Goal: Transaction & Acquisition: Purchase product/service

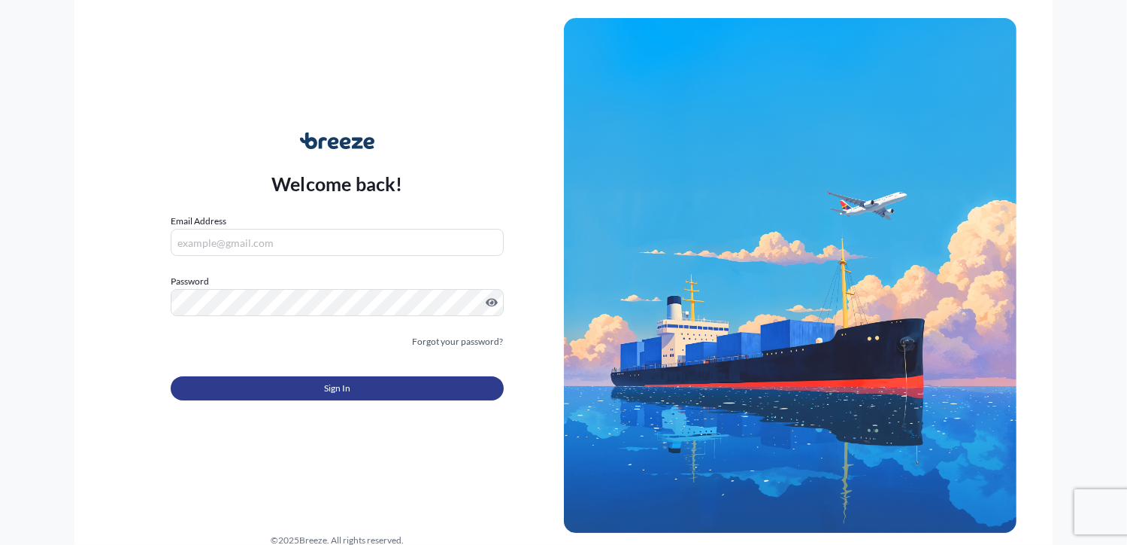
type input "[PERSON_NAME][EMAIL_ADDRESS][DOMAIN_NAME]"
click at [306, 388] on button "Sign In" at bounding box center [337, 388] width 332 height 24
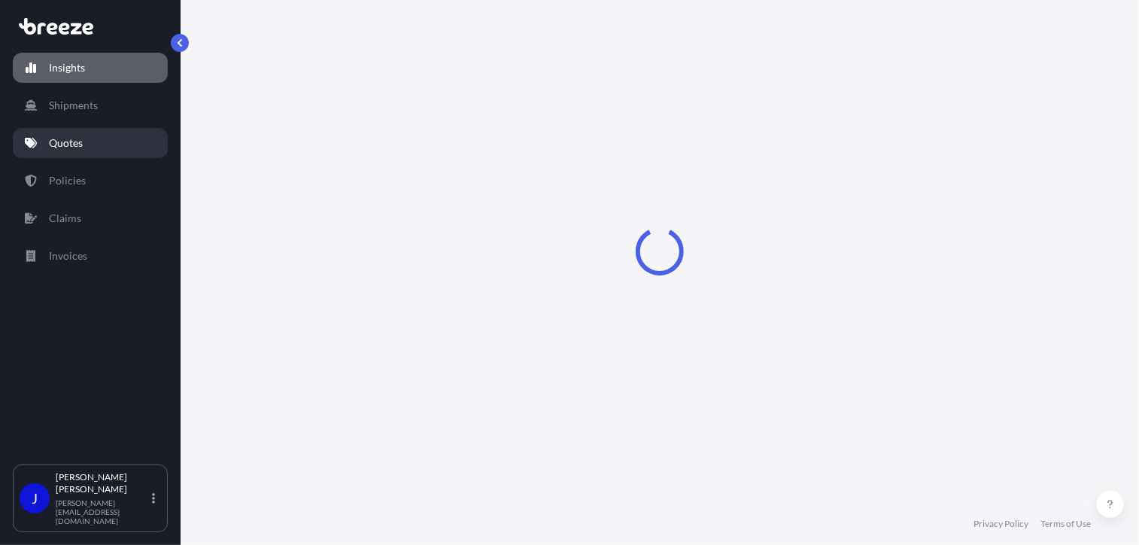
click at [82, 147] on p "Quotes" at bounding box center [66, 142] width 34 height 15
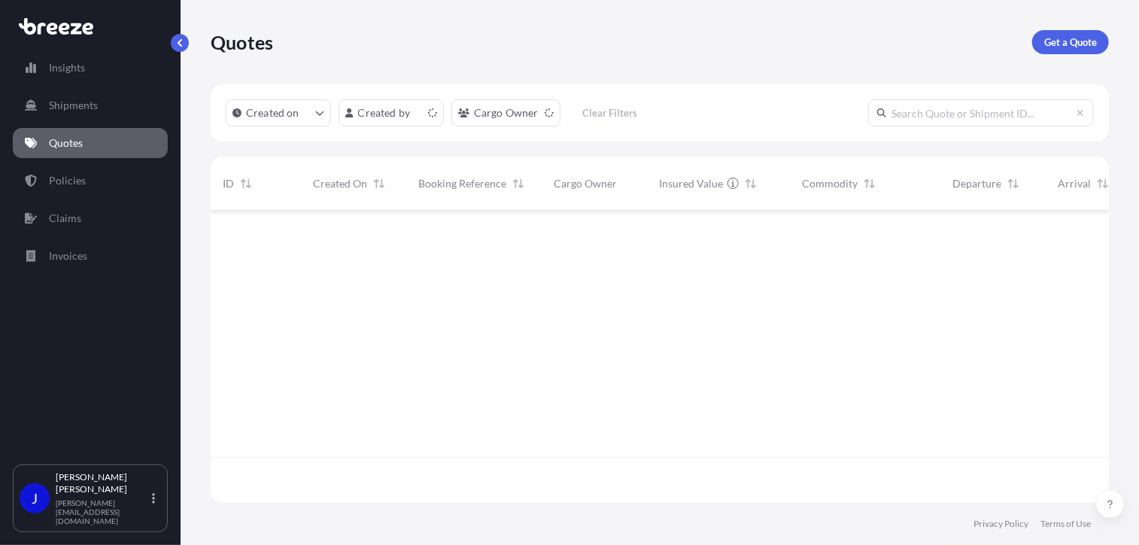
scroll to position [289, 887]
click at [1080, 38] on p "Get a Quote" at bounding box center [1070, 42] width 53 height 15
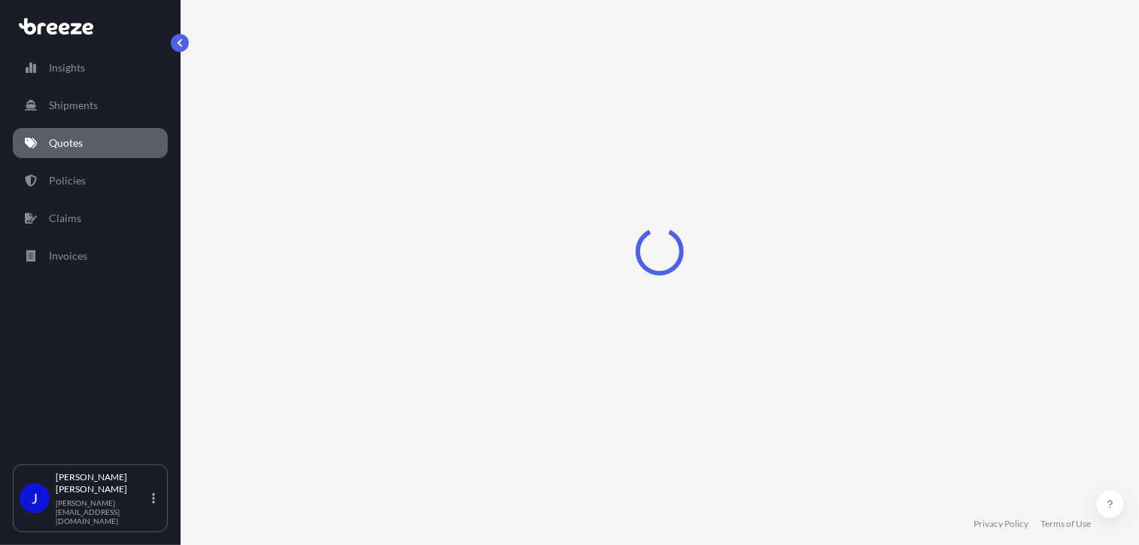
select select "Sea"
select select "1"
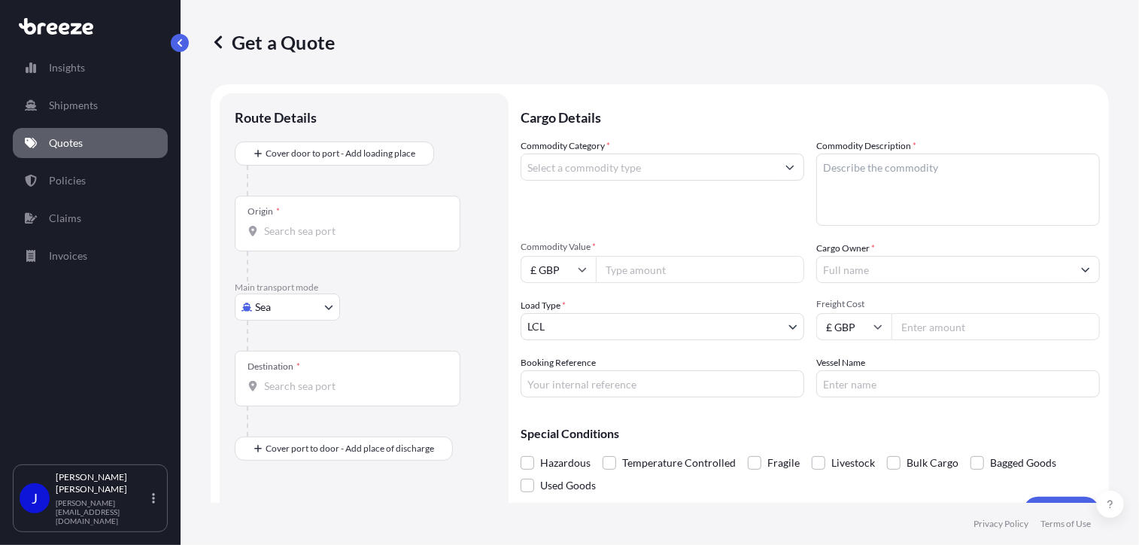
scroll to position [24, 0]
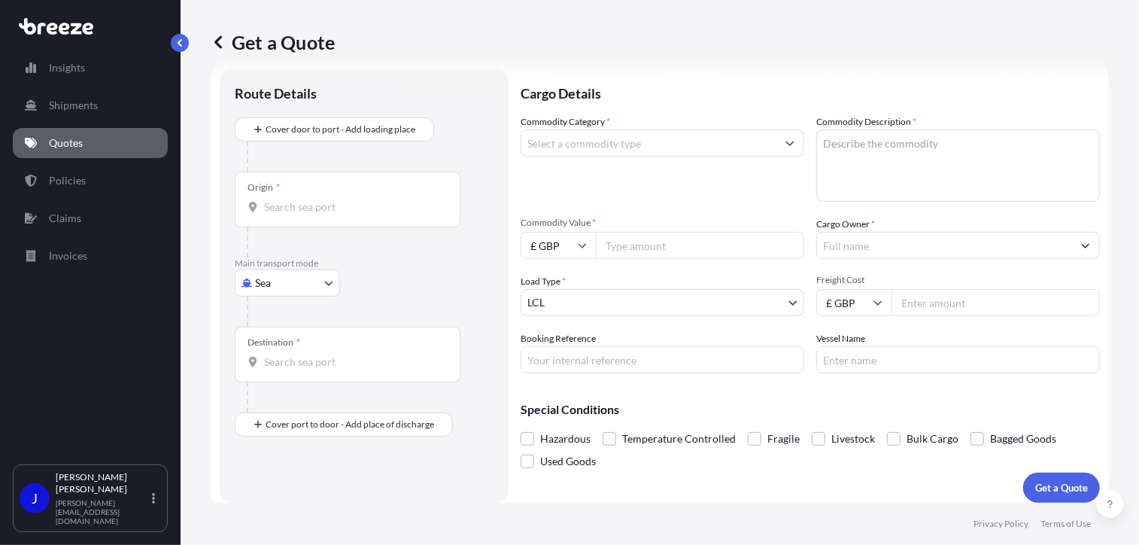
click at [302, 285] on body "Insights Shipments Quotes Policies Claims Invoices J [PERSON_NAME] [PERSON_NAME…" at bounding box center [569, 272] width 1139 height 545
click at [280, 372] on span "Road" at bounding box center [275, 375] width 24 height 15
select select "Road"
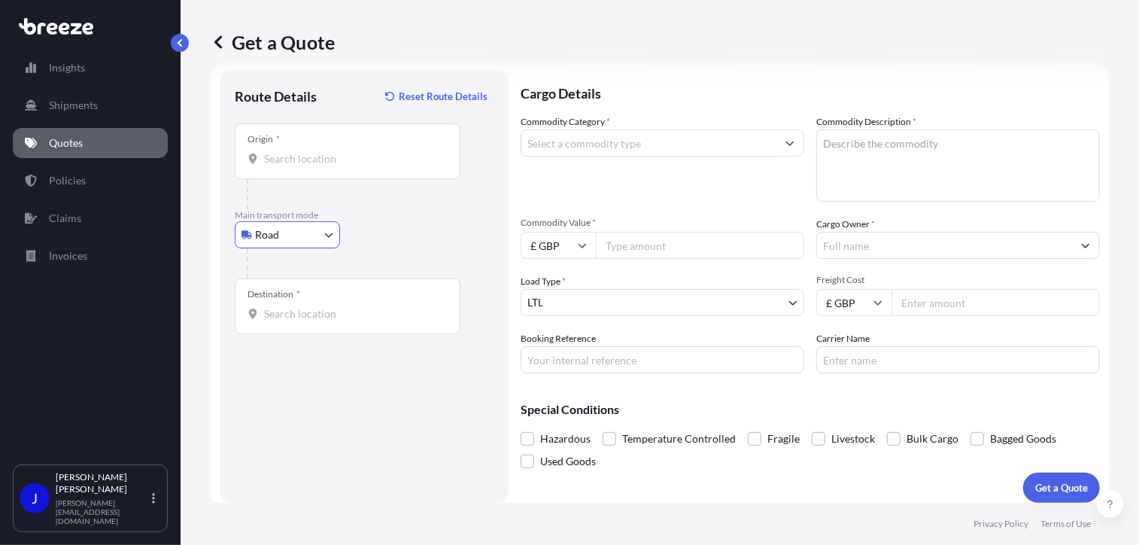
click at [308, 171] on div "Origin *" at bounding box center [348, 151] width 226 height 56
click at [308, 166] on input "Origin *" at bounding box center [352, 158] width 177 height 15
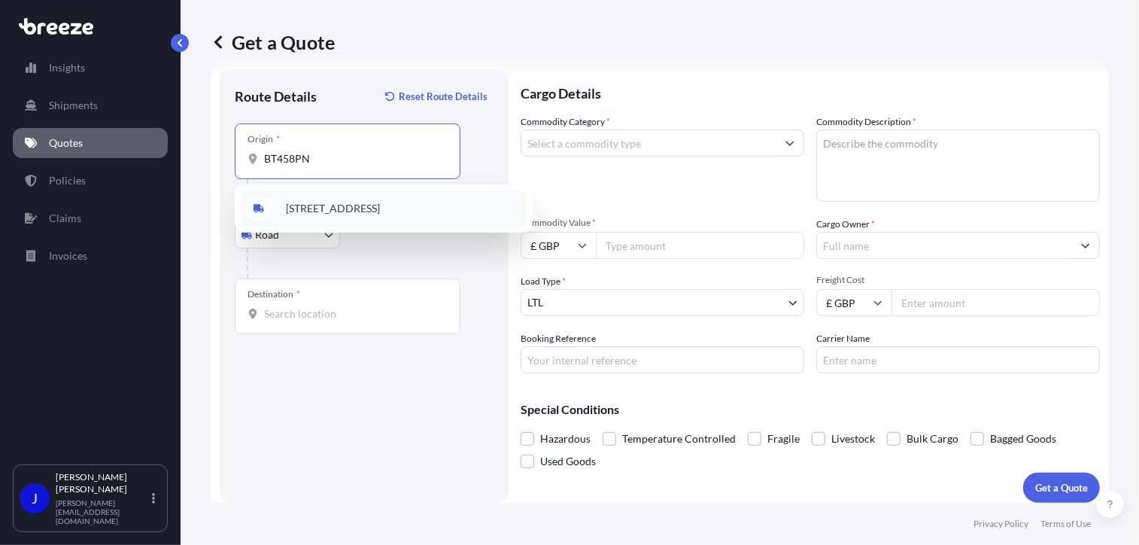
click at [366, 203] on span "[STREET_ADDRESS]" at bounding box center [333, 208] width 94 height 15
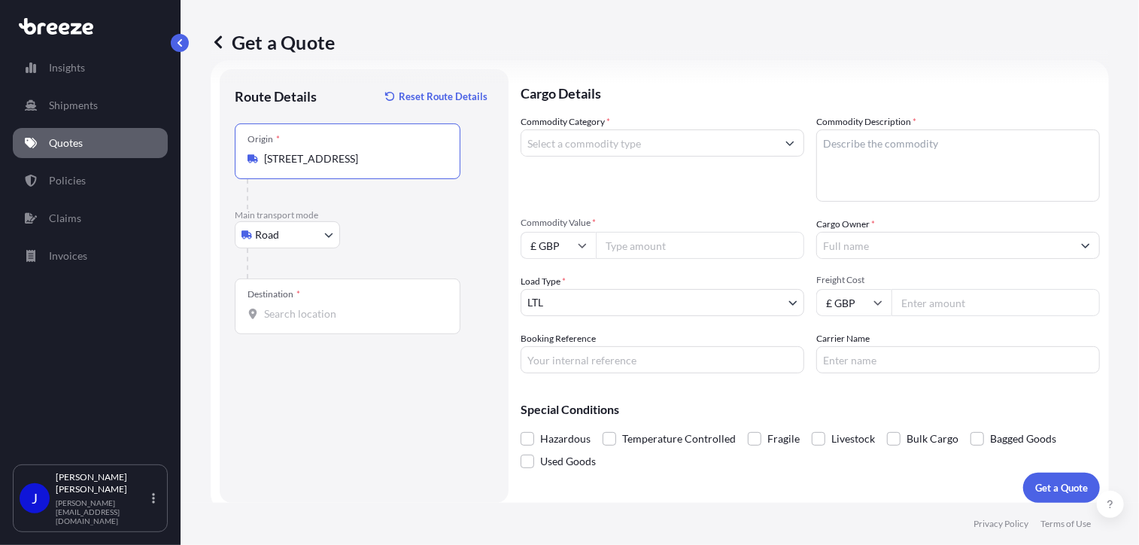
type input "[STREET_ADDRESS]"
click at [305, 321] on div "Destination *" at bounding box center [348, 306] width 226 height 56
click at [305, 321] on input "Destination *" at bounding box center [352, 313] width 177 height 15
type input "London NW1 7AW, [GEOGRAPHIC_DATA]"
click at [658, 147] on input "Commodity Category *" at bounding box center [648, 142] width 255 height 27
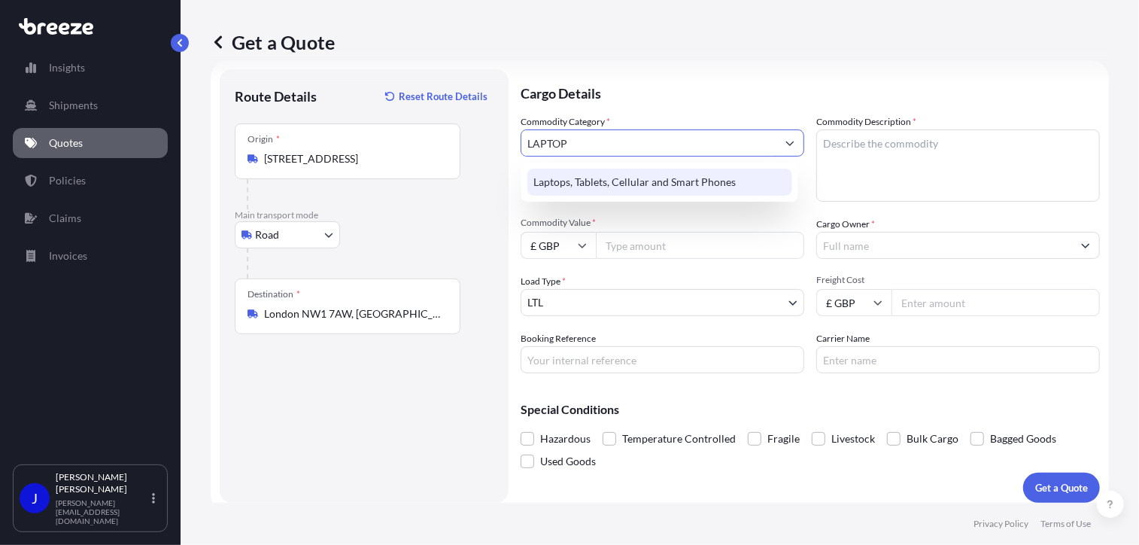
click at [677, 184] on div "Laptops, Tablets, Cellular and Smart Phones" at bounding box center [659, 181] width 265 height 27
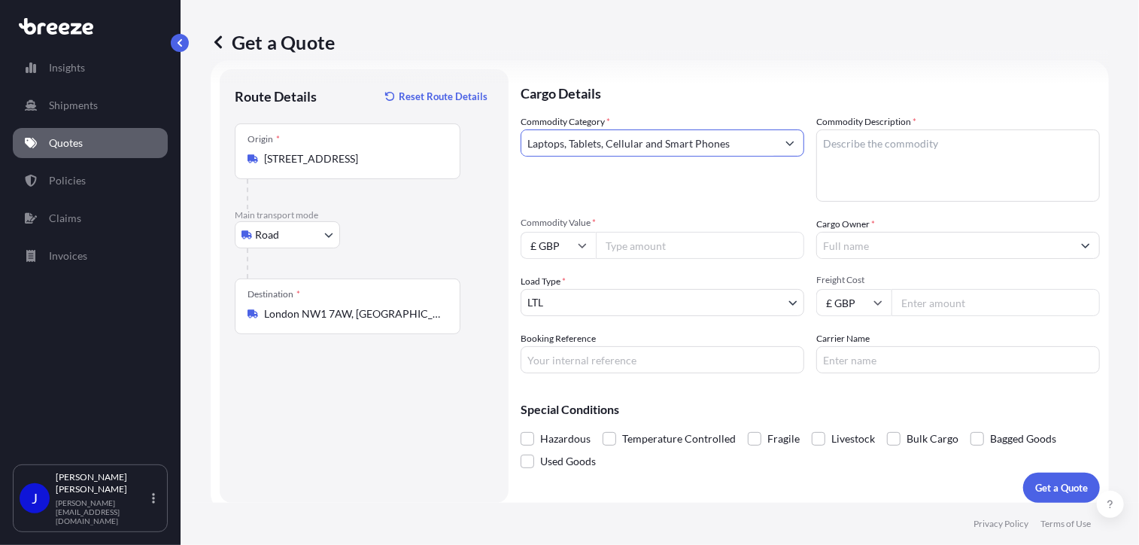
type input "Laptops, Tablets, Cellular and Smart Phones"
click at [863, 138] on textarea "Commodity Description *" at bounding box center [958, 165] width 284 height 72
type textarea "LAPTOP"
click at [714, 244] on input "Commodity Value *" at bounding box center [700, 245] width 208 height 27
type input "850"
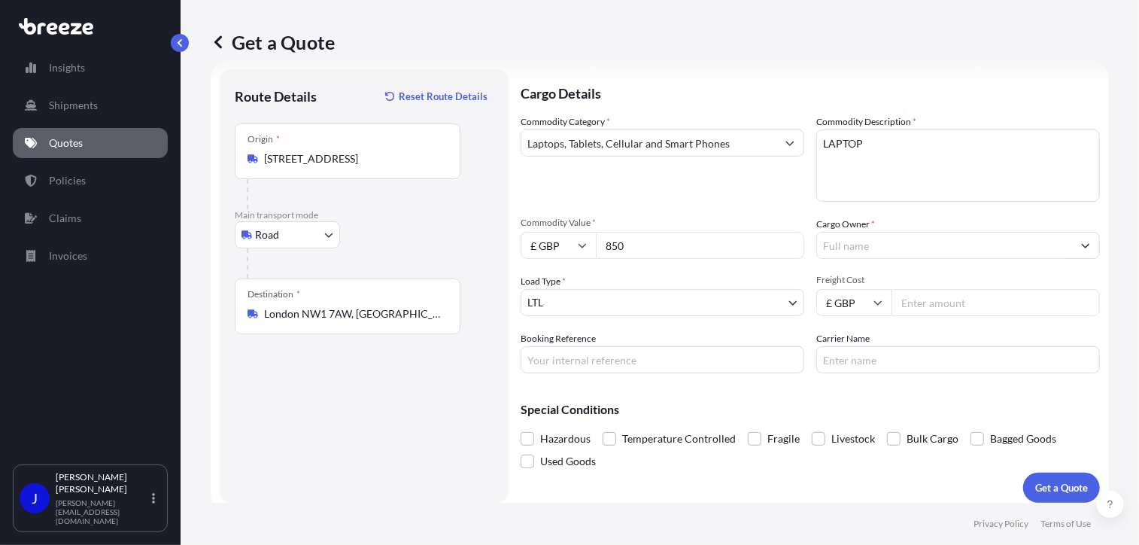
click at [906, 256] on input "Cargo Owner *" at bounding box center [944, 245] width 255 height 27
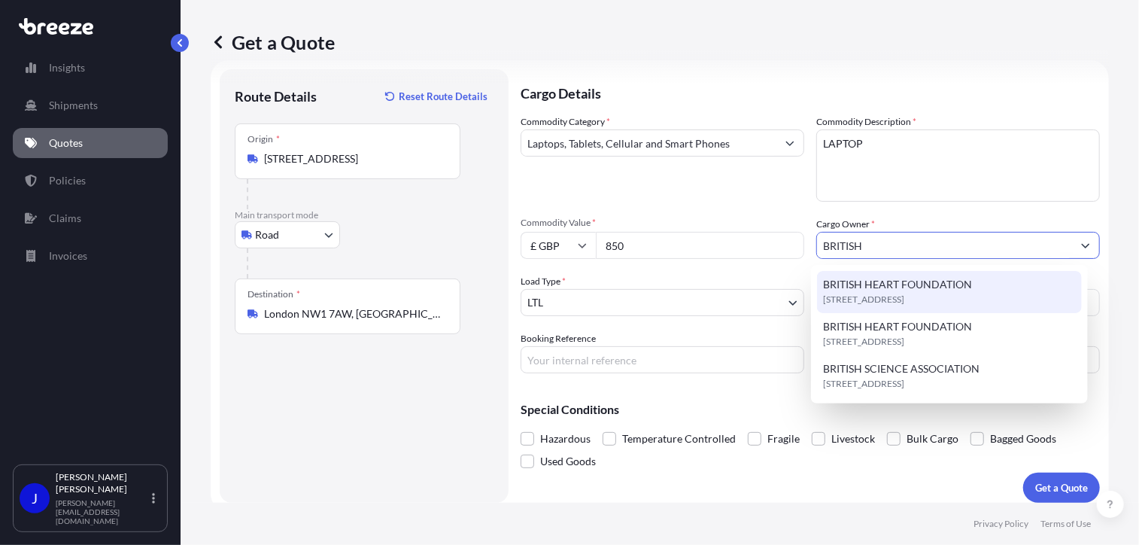
click at [916, 285] on span "BRITISH HEART FOUNDATION" at bounding box center [897, 284] width 149 height 15
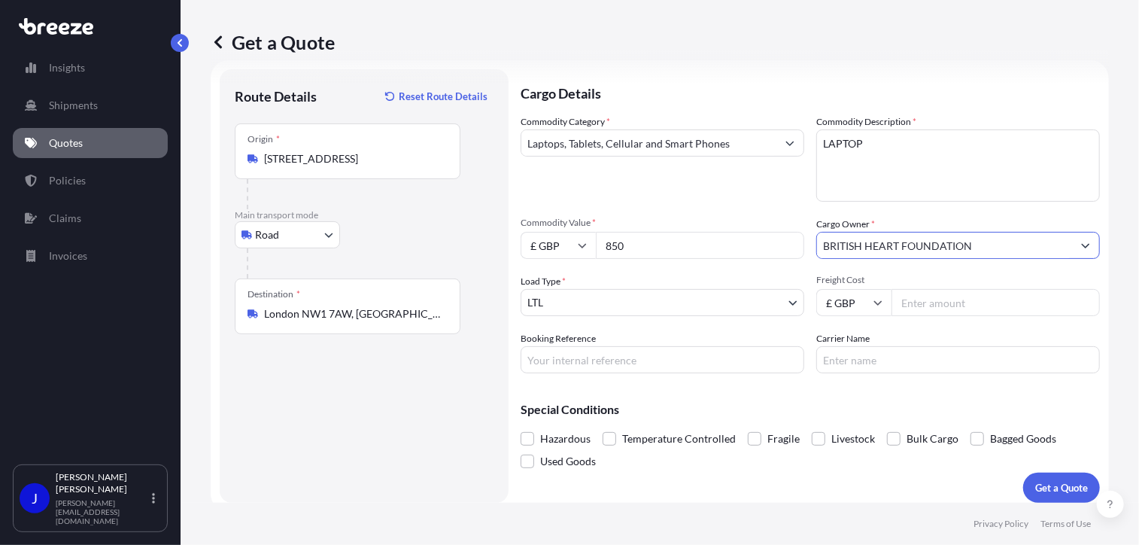
type input "BRITISH HEART FOUNDATION"
click at [669, 362] on input "Booking Reference" at bounding box center [662, 359] width 284 height 27
paste input "2217617"
type input "2217617"
click at [921, 308] on input "Freight Cost" at bounding box center [995, 302] width 208 height 27
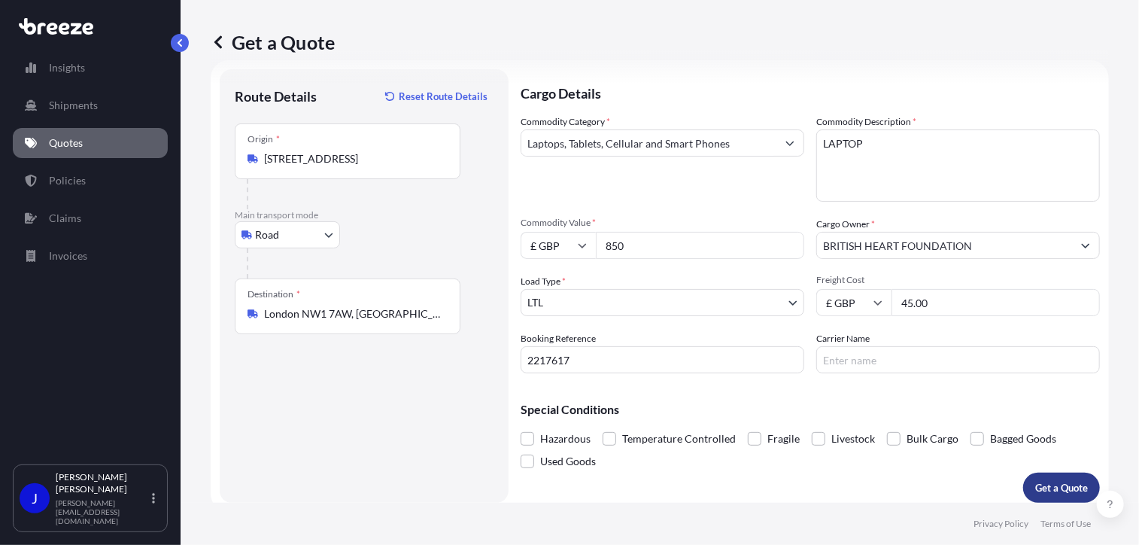
type input "45.00"
click at [1051, 487] on p "Get a Quote" at bounding box center [1061, 487] width 53 height 15
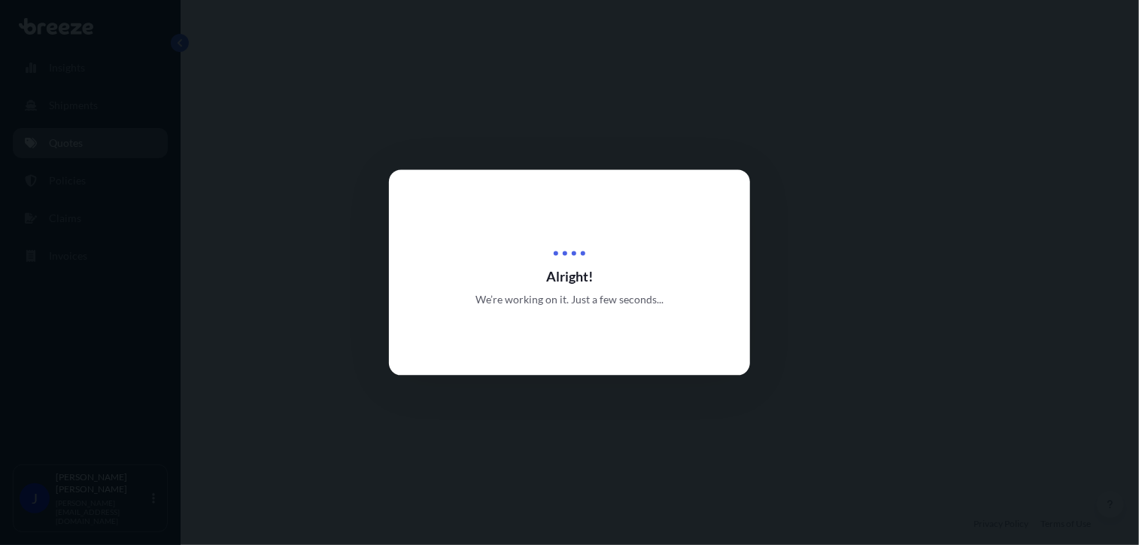
select select "Road"
select select "1"
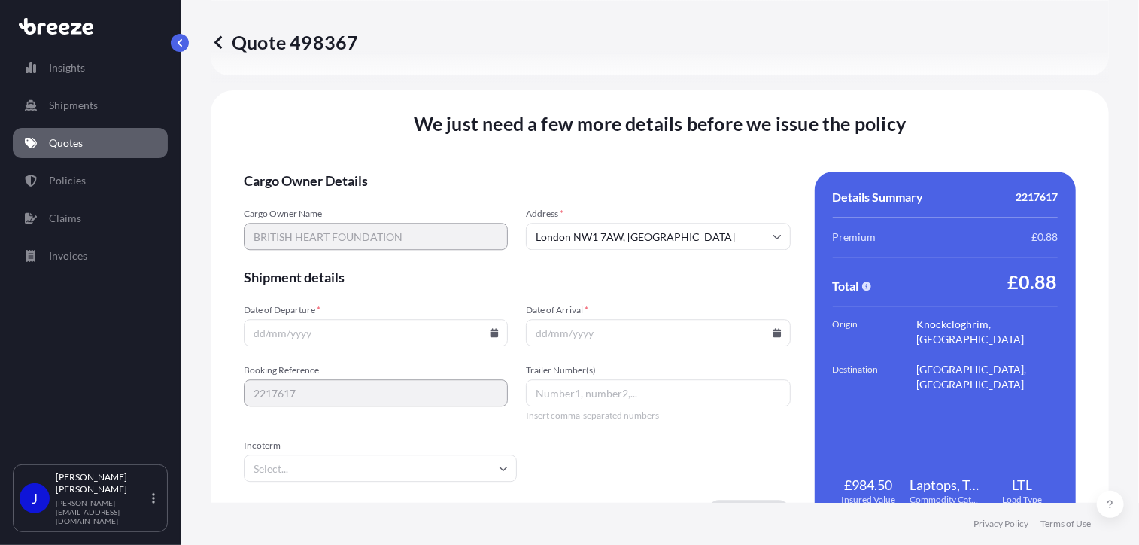
scroll to position [1875, 0]
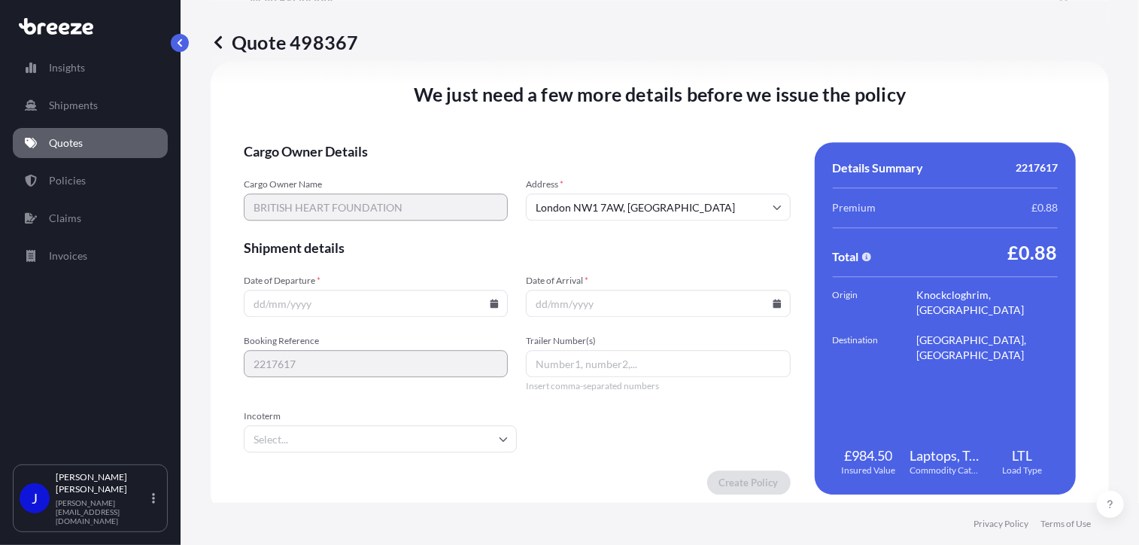
click at [490, 303] on icon at bounding box center [494, 303] width 8 height 9
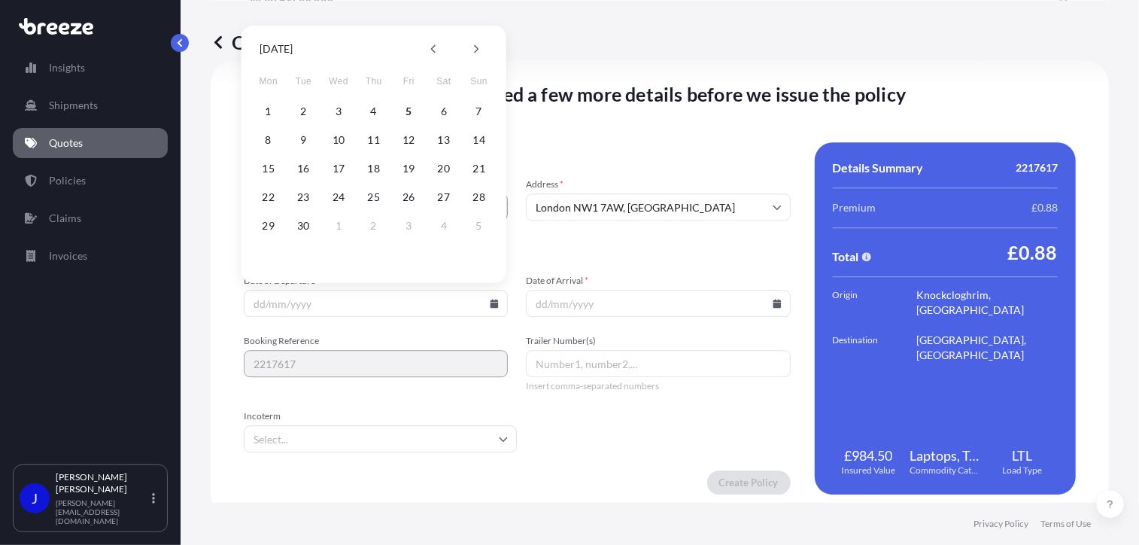
drag, startPoint x: 406, startPoint y: 115, endPoint x: 526, endPoint y: 204, distance: 148.9
click at [407, 114] on button "5" at bounding box center [408, 111] width 24 height 24
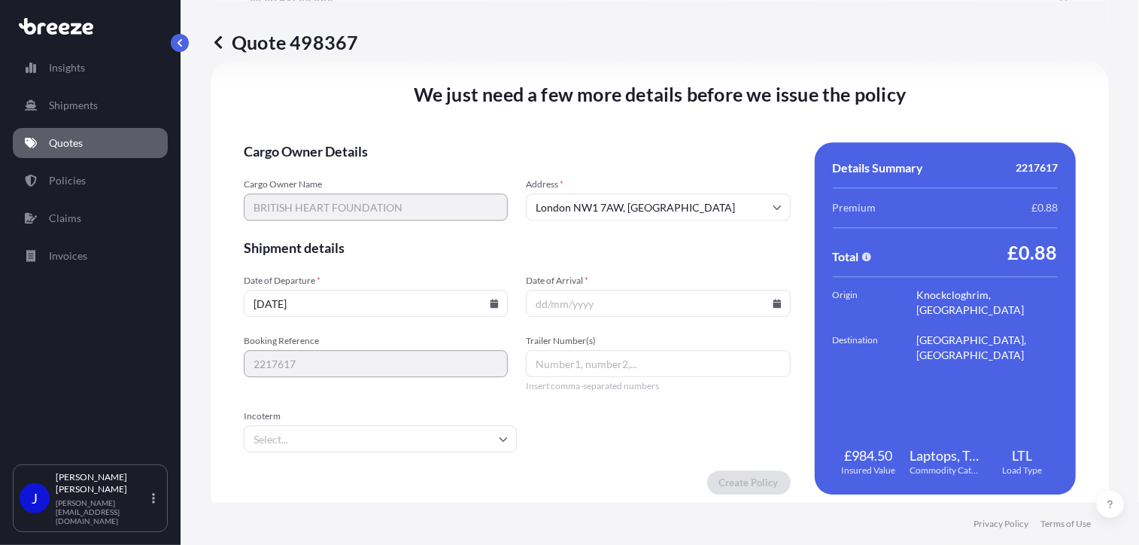
type input "[DATE]"
click at [772, 303] on icon at bounding box center [776, 303] width 8 height 9
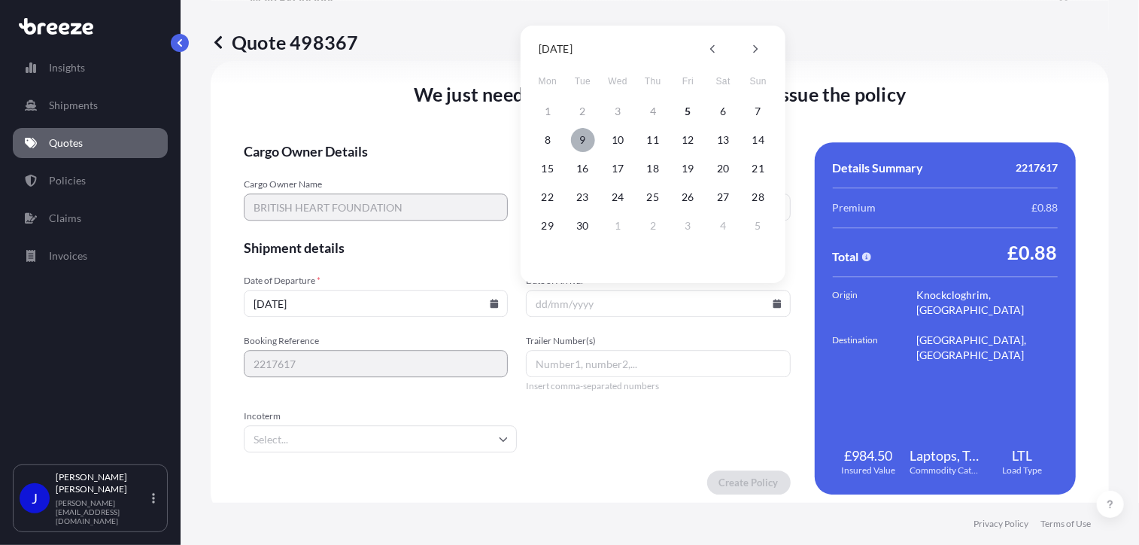
click at [580, 142] on button "9" at bounding box center [583, 140] width 24 height 24
type input "[DATE]"
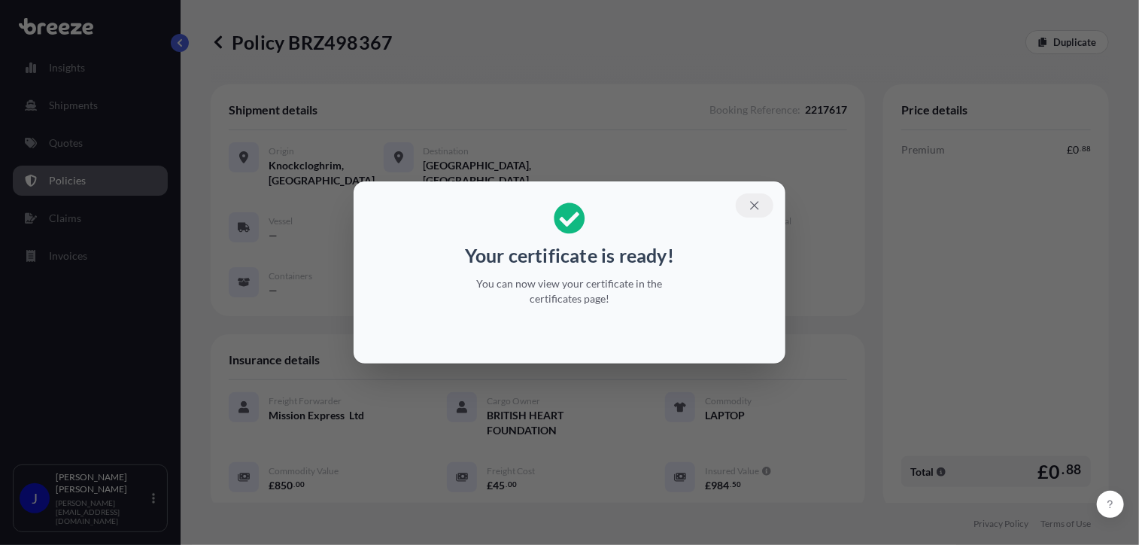
click at [759, 203] on icon "button" at bounding box center [755, 206] width 14 height 14
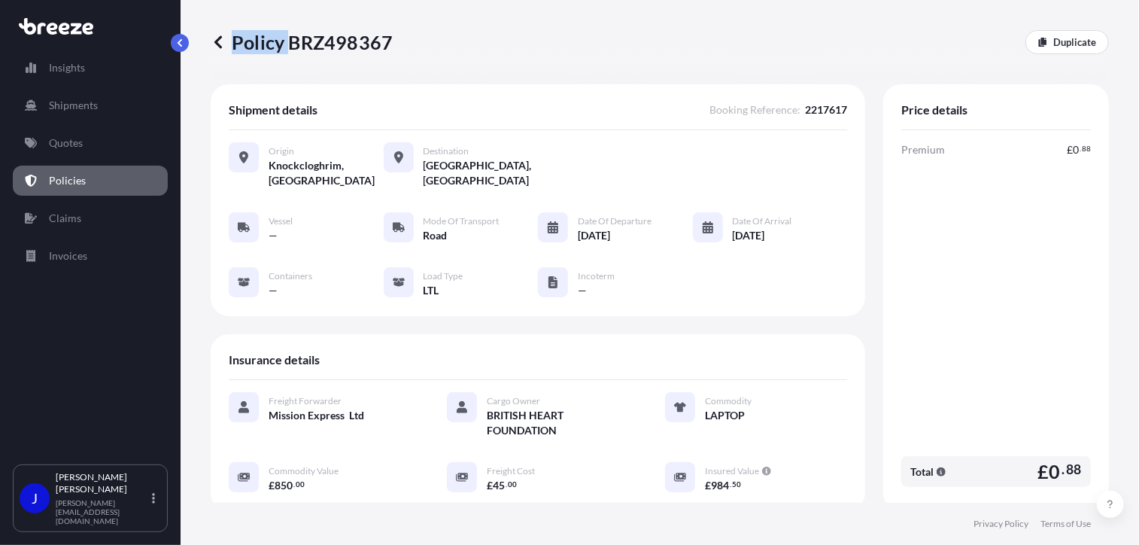
drag, startPoint x: 287, startPoint y: 41, endPoint x: 393, endPoint y: 41, distance: 106.8
click at [393, 41] on div "Policy BRZ498367 Duplicate" at bounding box center [660, 42] width 898 height 24
drag, startPoint x: 393, startPoint y: 41, endPoint x: 327, endPoint y: 61, distance: 69.2
click at [327, 61] on div "Policy BRZ498367 Duplicate" at bounding box center [660, 42] width 898 height 84
drag, startPoint x: 285, startPoint y: 44, endPoint x: 387, endPoint y: 46, distance: 101.5
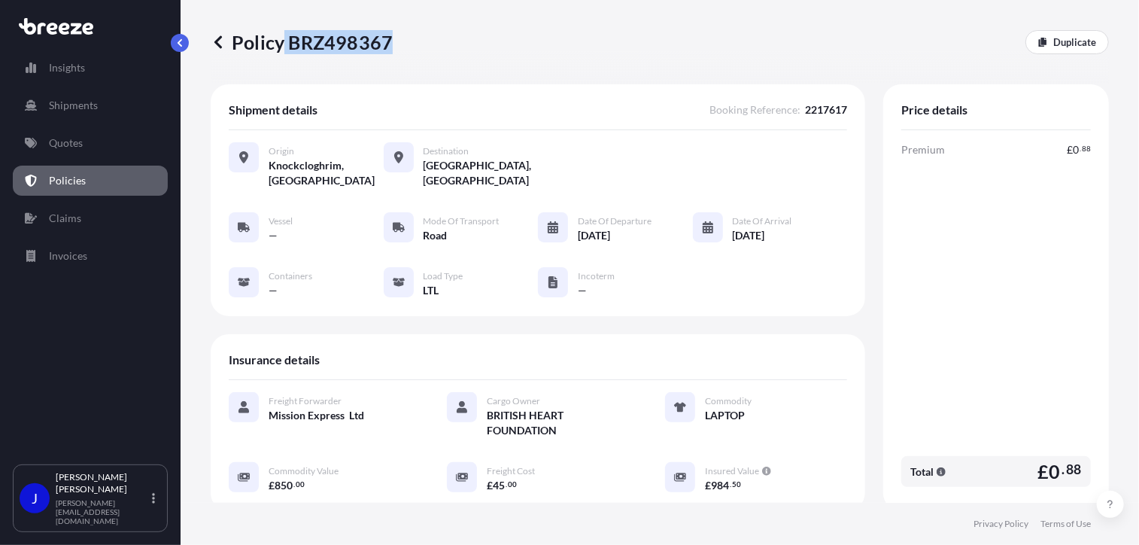
click at [387, 46] on p "Policy BRZ498367" at bounding box center [302, 42] width 182 height 24
drag, startPoint x: 387, startPoint y: 46, endPoint x: 376, endPoint y: 44, distance: 10.6
copy p "BRZ498367"
